Goal: Find specific page/section: Find specific page/section

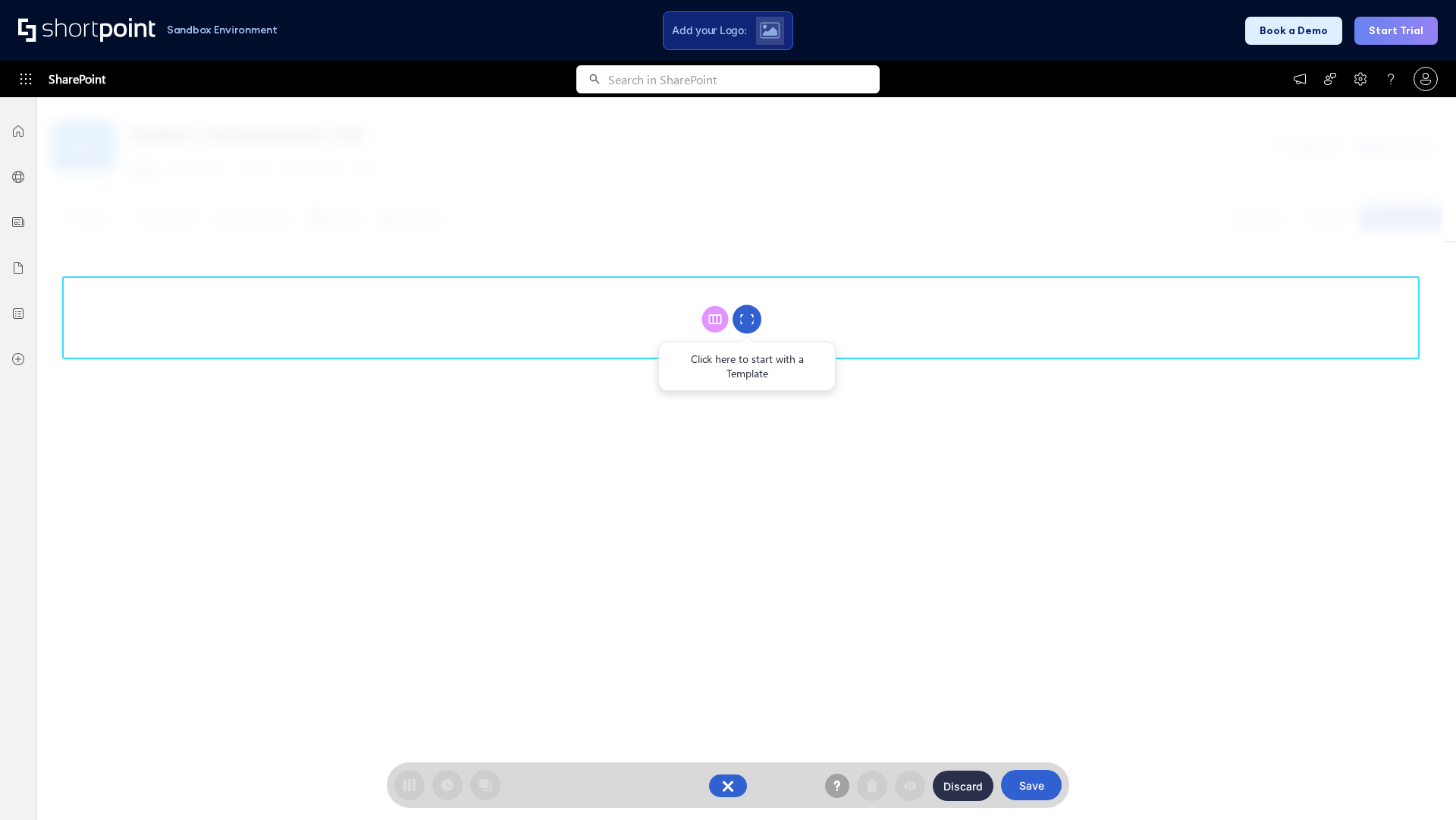
click at [747, 318] on circle at bounding box center [747, 319] width 29 height 29
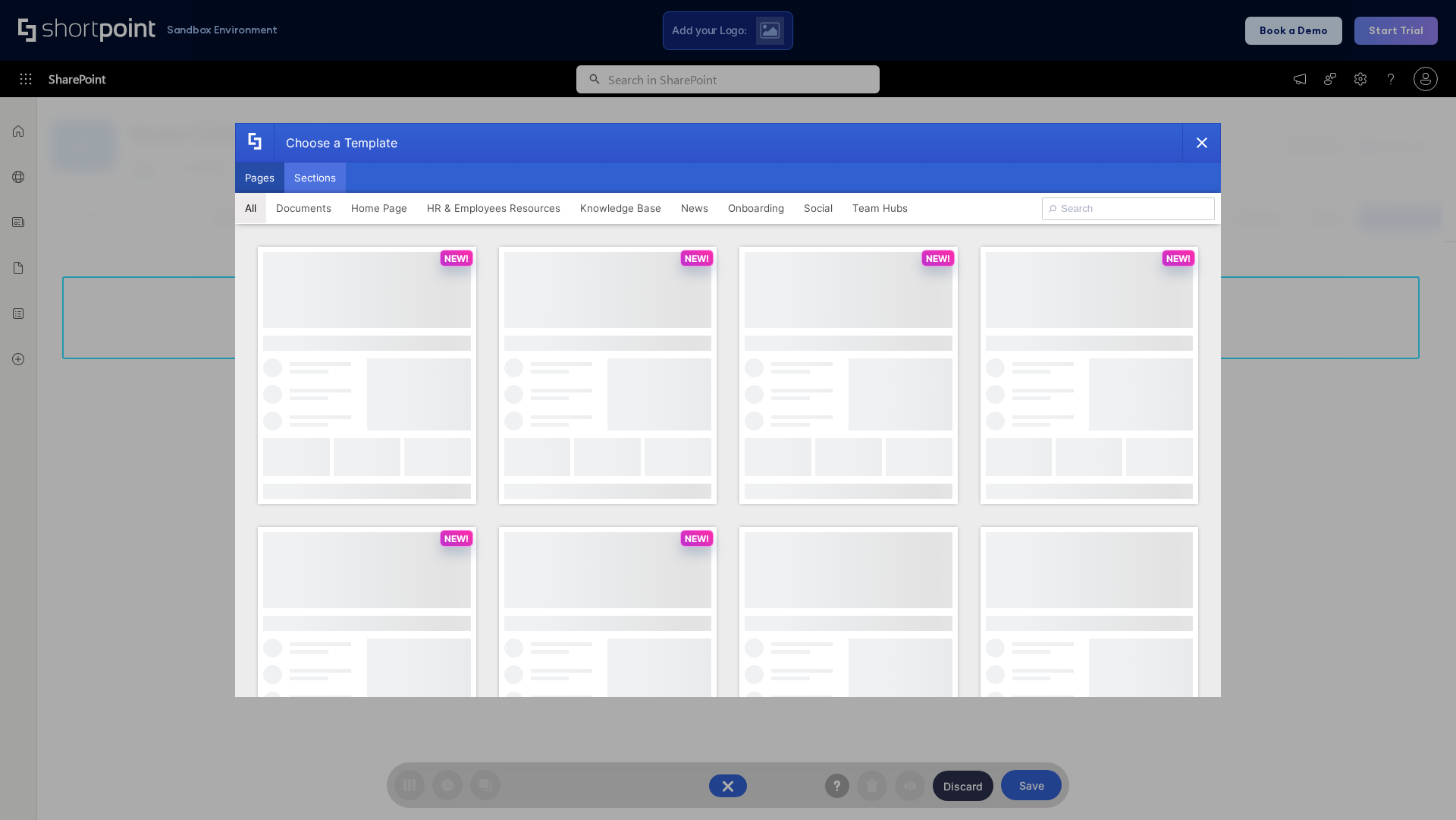
click at [315, 178] on button "Sections" at bounding box center [315, 178] width 61 height 31
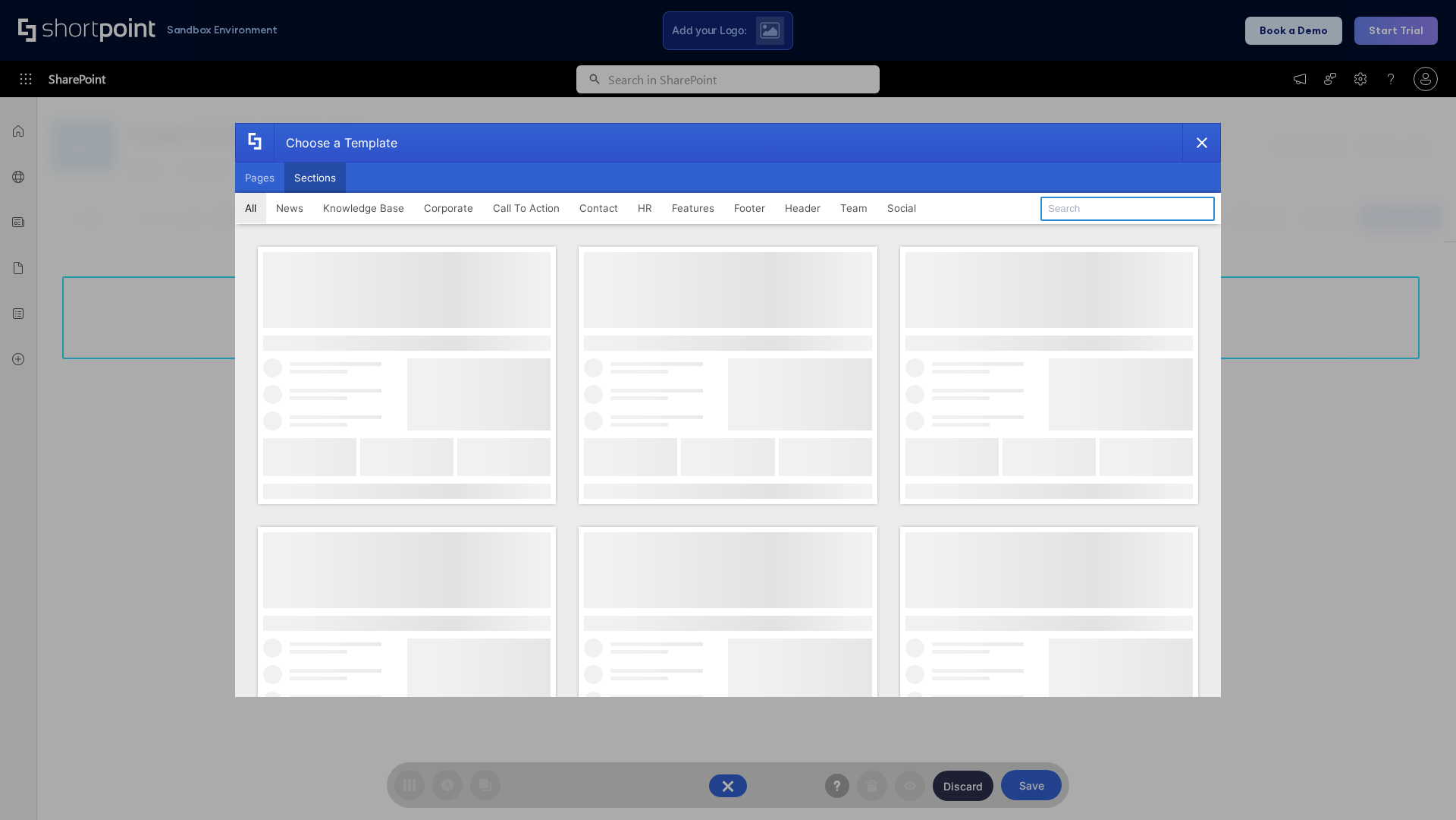
type input "Meet The Team"
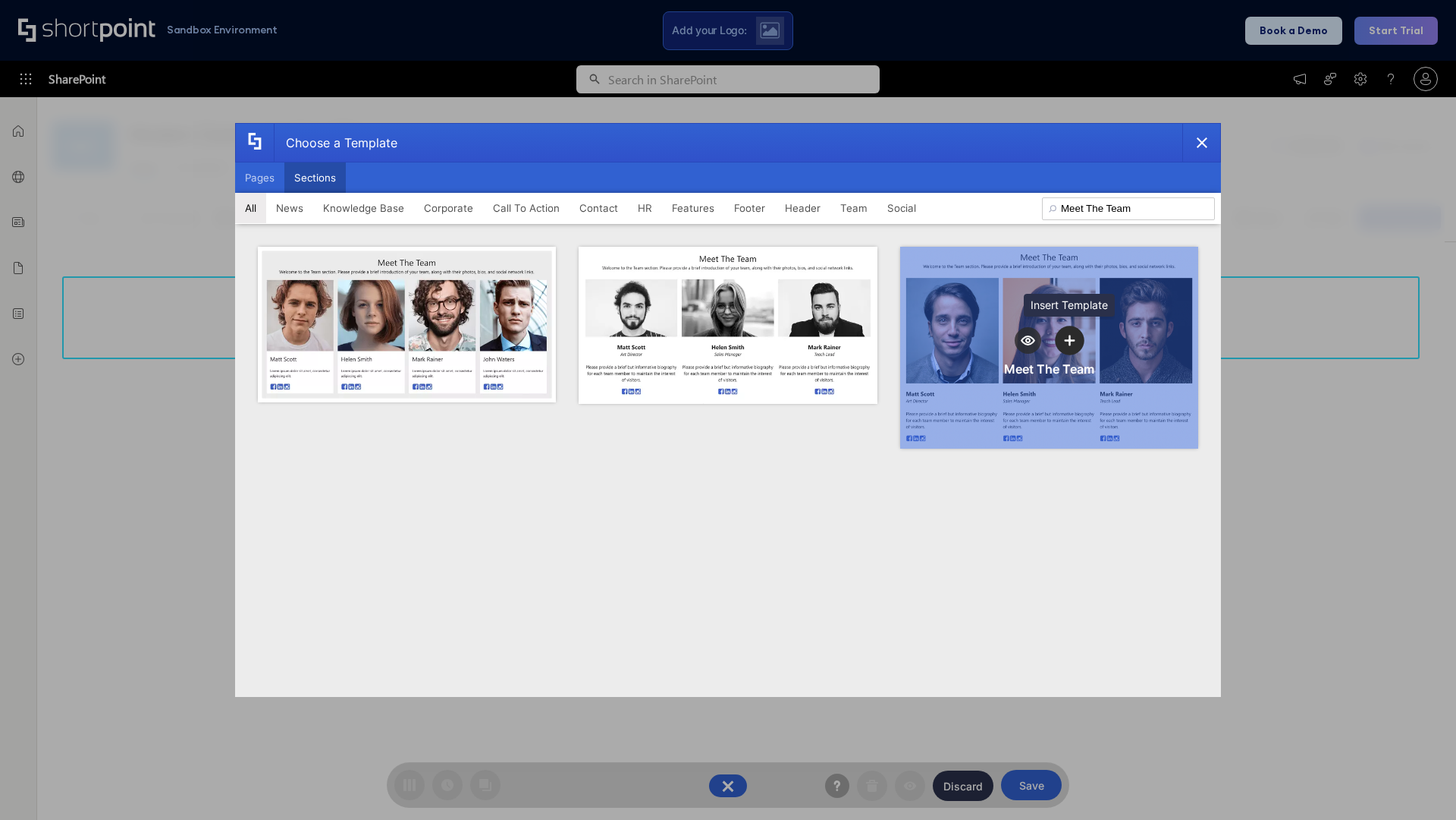
click at [1069, 340] on icon "template selector" at bounding box center [1070, 340] width 11 height 11
